Goal: Download file/media

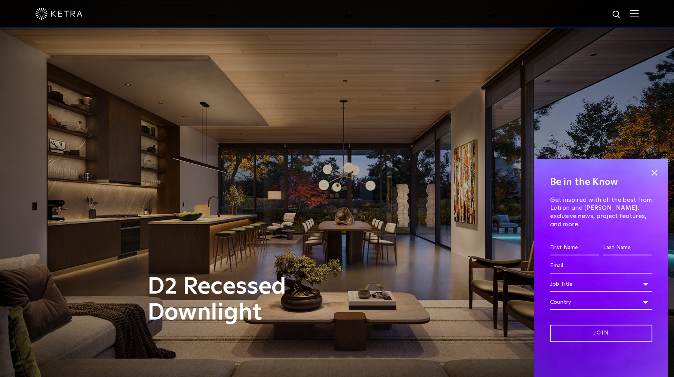
click at [637, 14] on img at bounding box center [634, 13] width 9 height 7
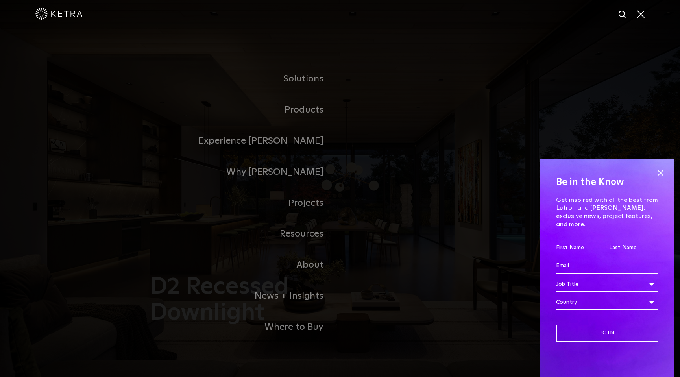
click at [627, 61] on div "Solutions Commercial Residential Products Commercial Products Residential Produ…" at bounding box center [340, 202] width 680 height 349
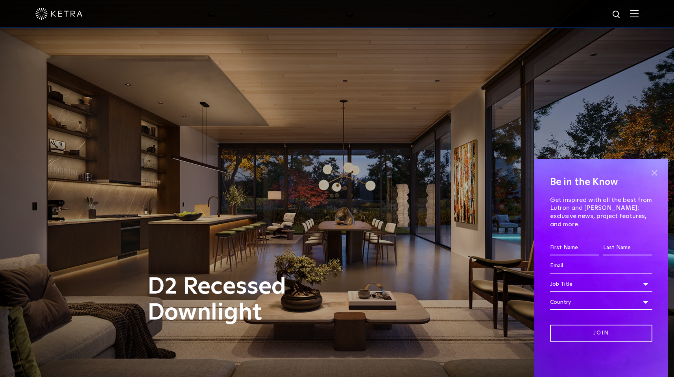
click at [654, 179] on span at bounding box center [654, 173] width 12 height 12
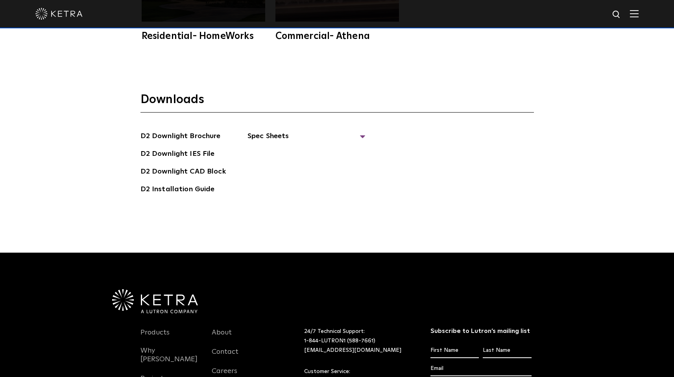
scroll to position [2330, 0]
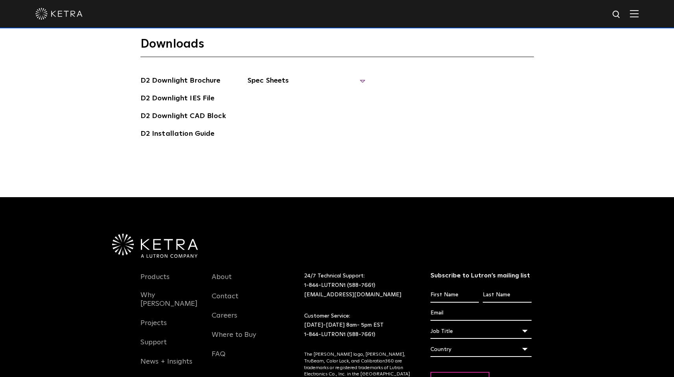
click at [268, 75] on span "Spec Sheets" at bounding box center [306, 83] width 118 height 17
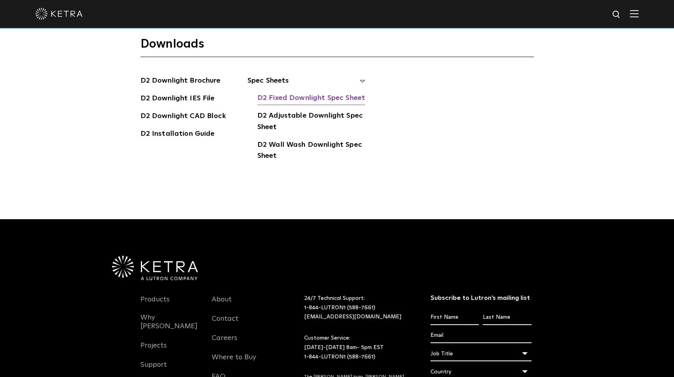
click at [340, 92] on link "D2 Fixed Downlight Spec Sheet" at bounding box center [311, 98] width 108 height 13
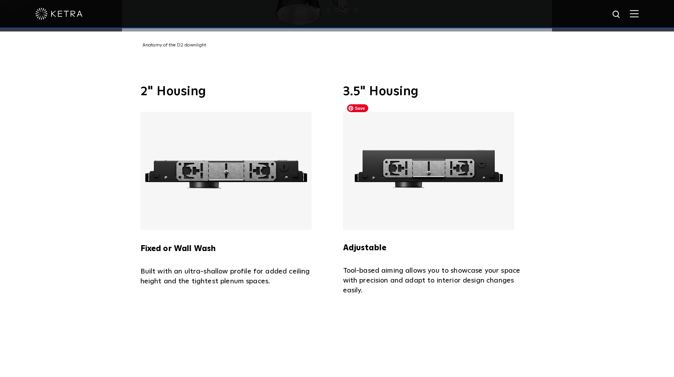
scroll to position [1706, 0]
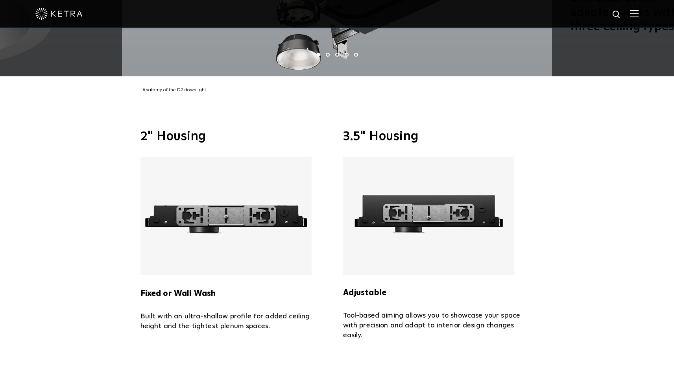
click at [644, 10] on div at bounding box center [337, 14] width 674 height 28
click at [638, 11] on img at bounding box center [634, 13] width 9 height 7
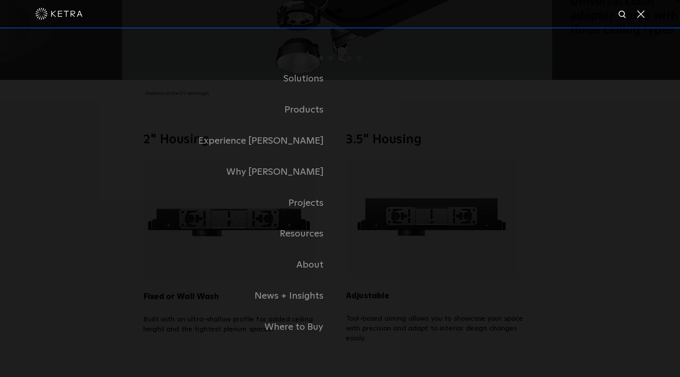
click at [0, 0] on link "Residential Products" at bounding box center [0, 0] width 0 height 0
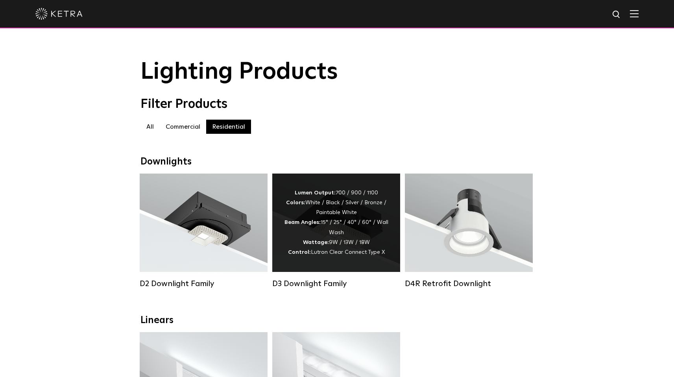
click at [323, 209] on div "Lumen Output: 700 / 900 / 1100 Colors: White / Black / Silver / Bronze / Painta…" at bounding box center [336, 222] width 104 height 69
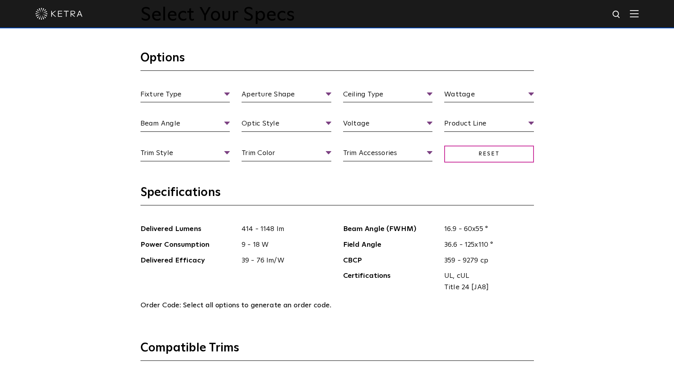
scroll to position [771, 0]
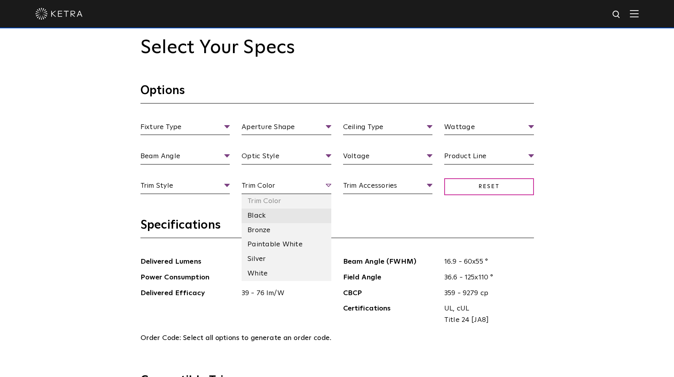
click at [292, 212] on li "Black" at bounding box center [287, 215] width 90 height 15
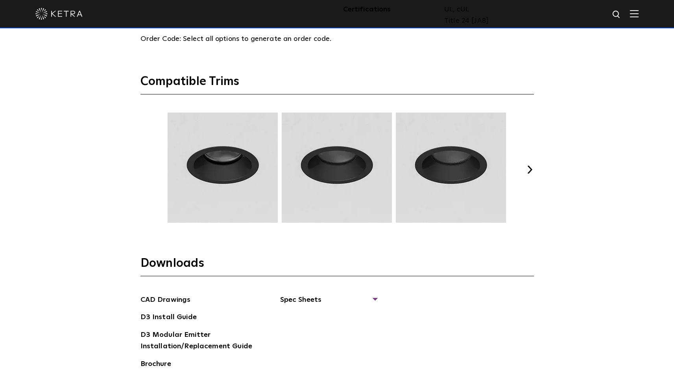
scroll to position [1221, 0]
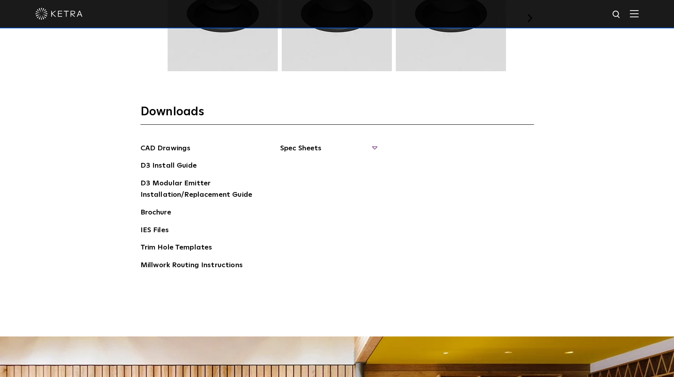
click at [309, 146] on span "Spec Sheets" at bounding box center [328, 151] width 96 height 17
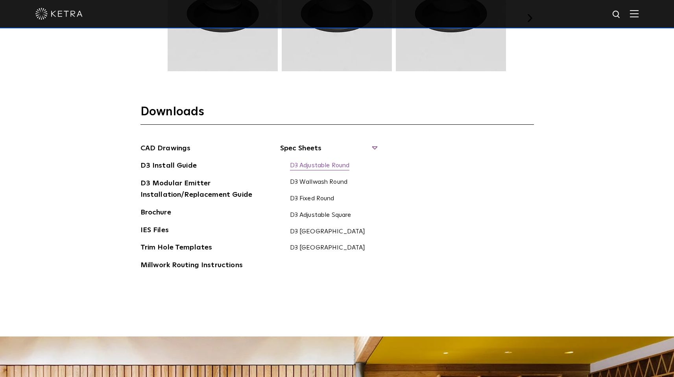
click at [332, 164] on link "D3 Adjustable Round" at bounding box center [320, 166] width 60 height 9
